Goal: Find specific page/section: Find specific page/section

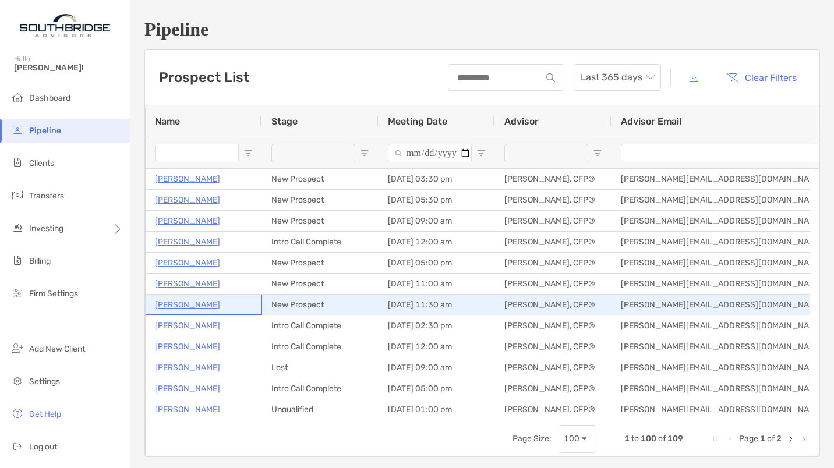
click at [193, 303] on p "[PERSON_NAME]" at bounding box center [187, 305] width 65 height 15
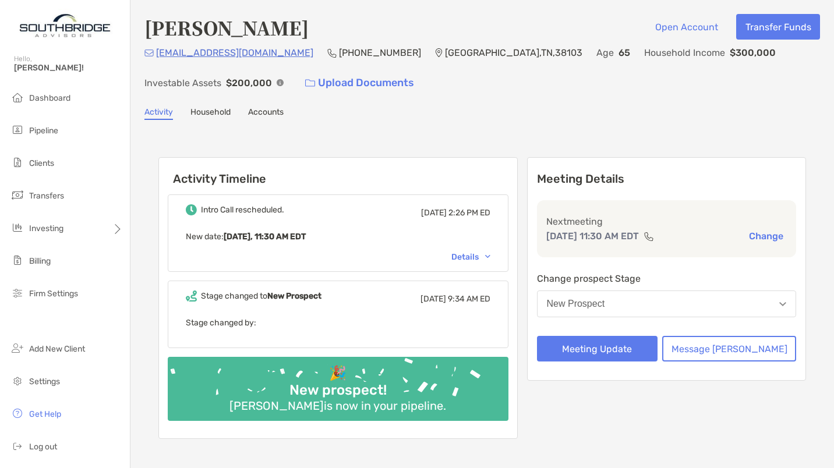
click at [483, 255] on div "Details" at bounding box center [470, 257] width 39 height 10
